Goal: Navigation & Orientation: Find specific page/section

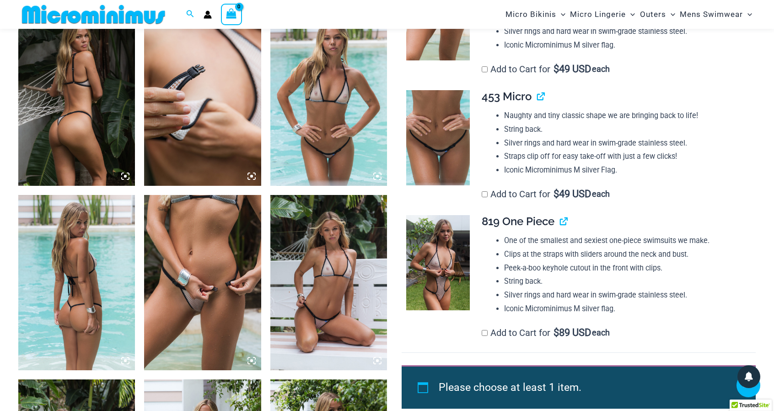
scroll to position [678, 0]
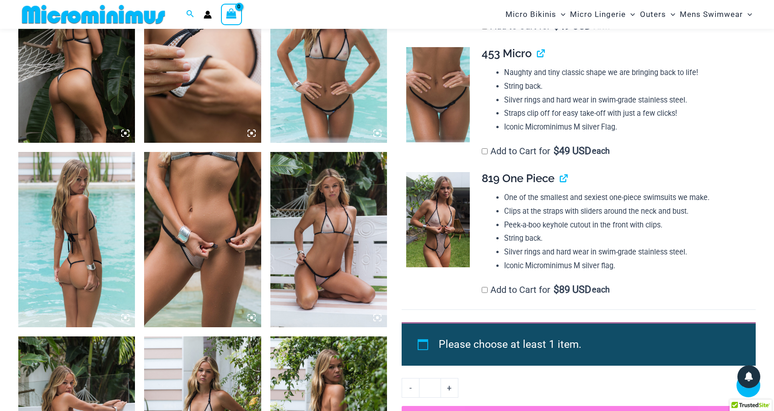
click at [115, 305] on img at bounding box center [76, 239] width 117 height 175
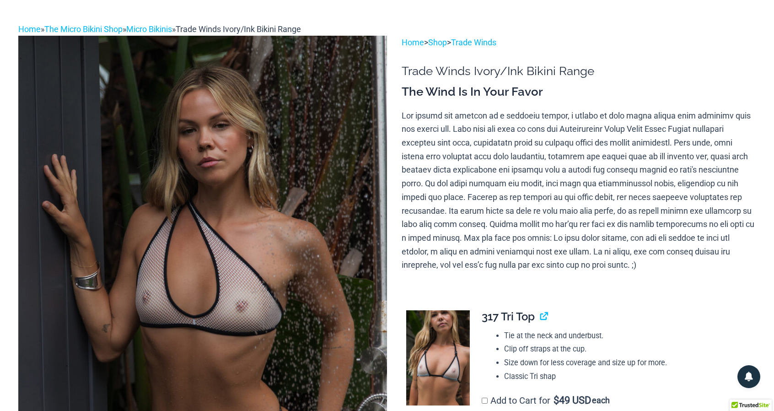
scroll to position [0, 0]
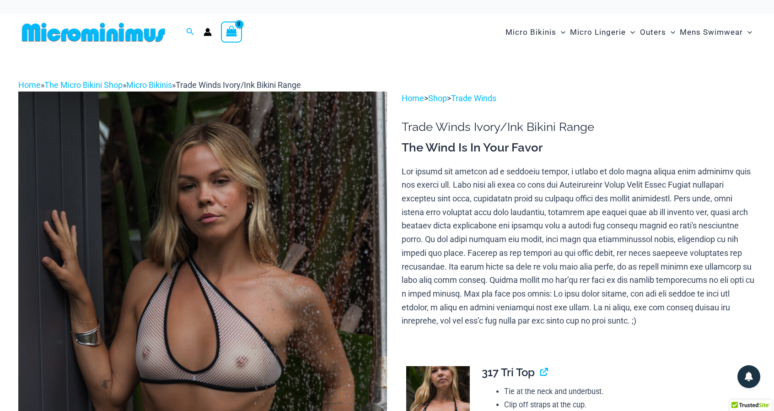
click at [152, 34] on img at bounding box center [93, 32] width 150 height 21
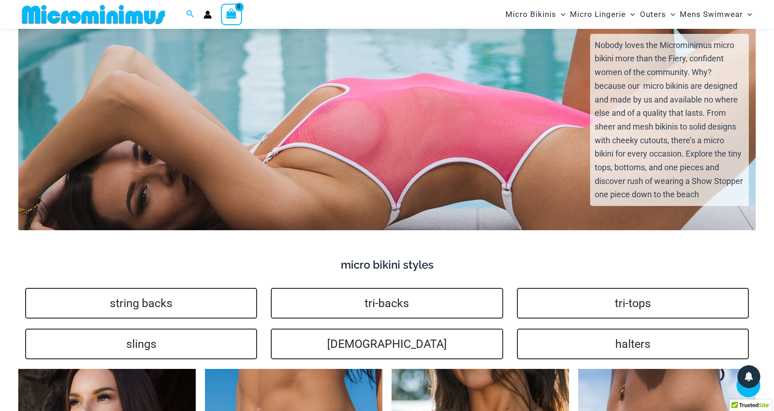
scroll to position [2041, 0]
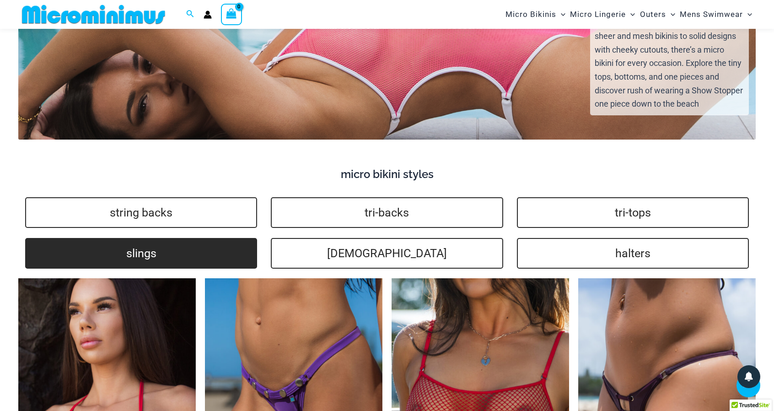
click at [221, 257] on link "slings" at bounding box center [141, 253] width 232 height 31
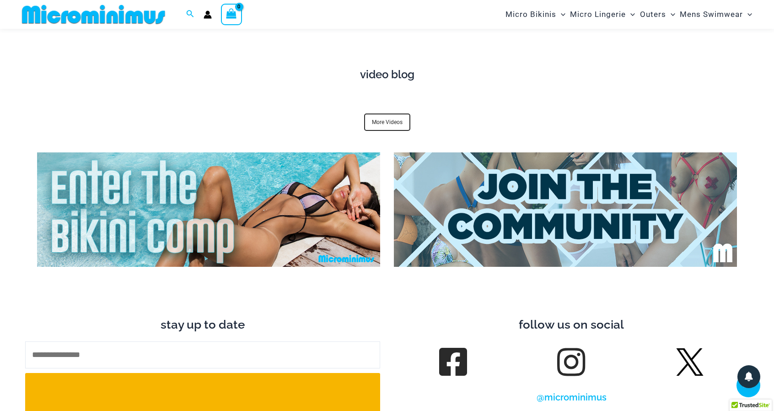
scroll to position [3406, 0]
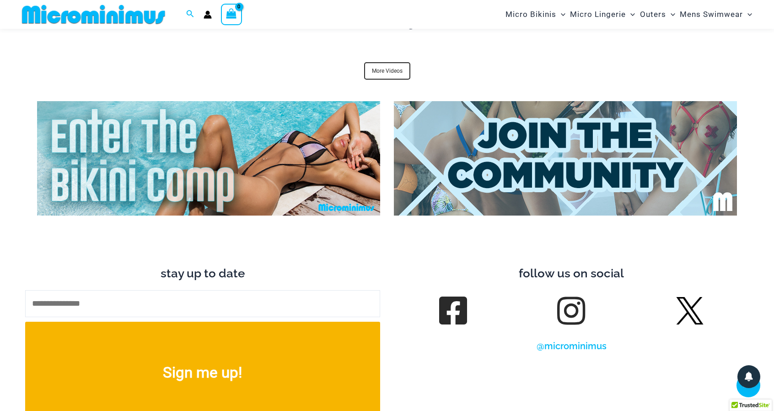
click at [211, 161] on img at bounding box center [208, 158] width 343 height 114
